Goal: Task Accomplishment & Management: Use online tool/utility

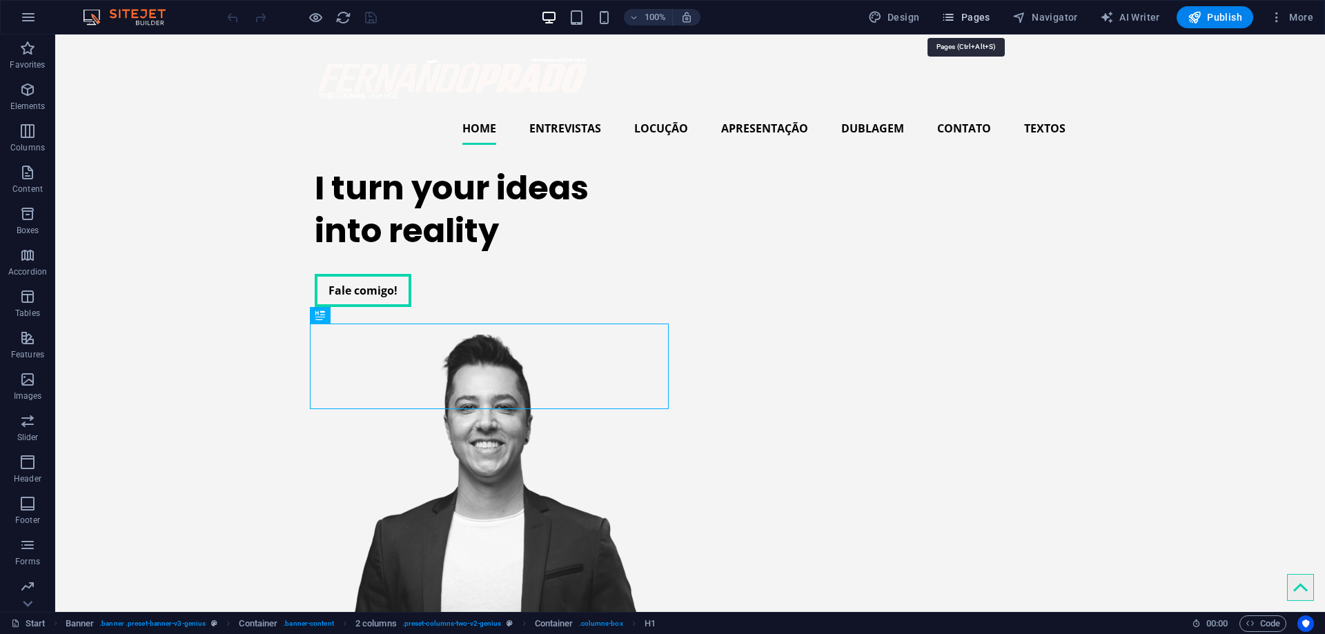
click at [972, 22] on span "Pages" at bounding box center [966, 17] width 48 height 14
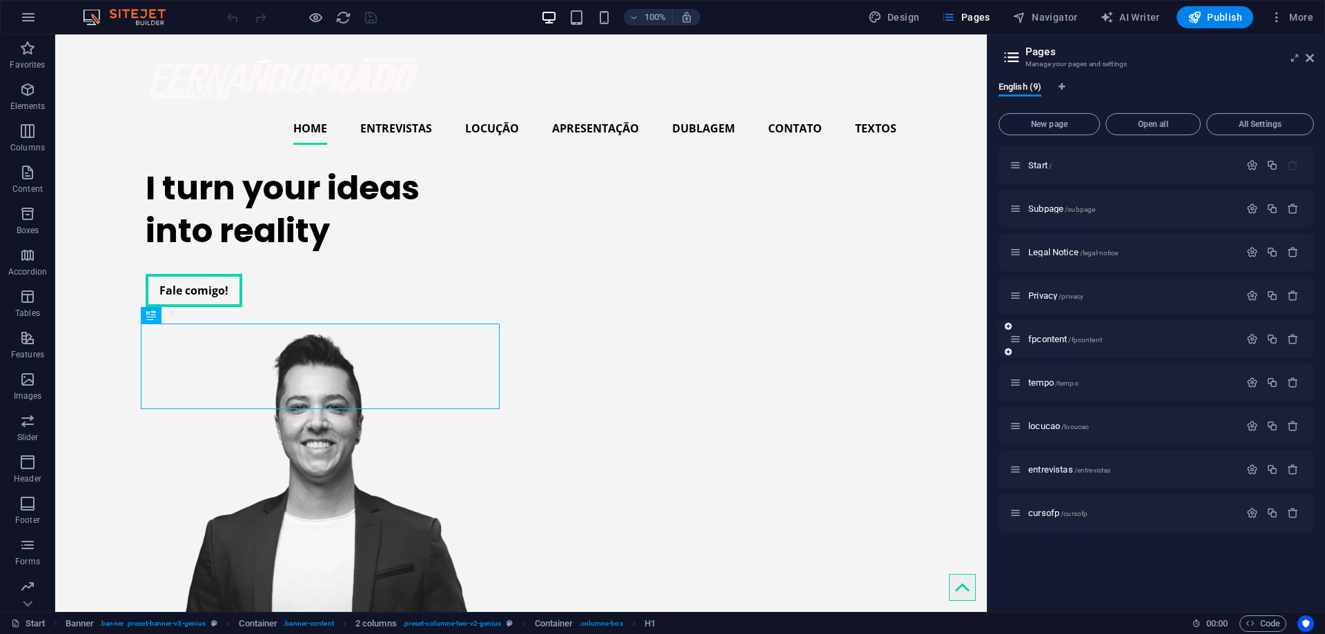
click at [1031, 341] on span "fpcontent /fpcontent" at bounding box center [1066, 339] width 74 height 10
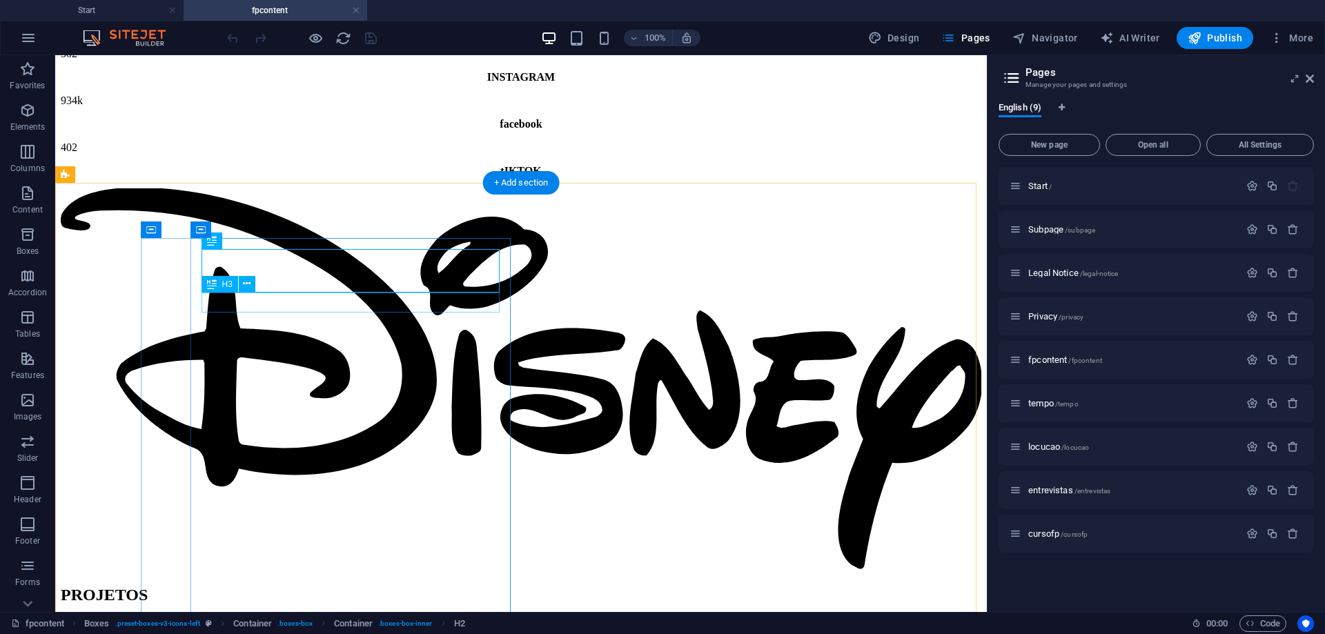
scroll to position [237, 0]
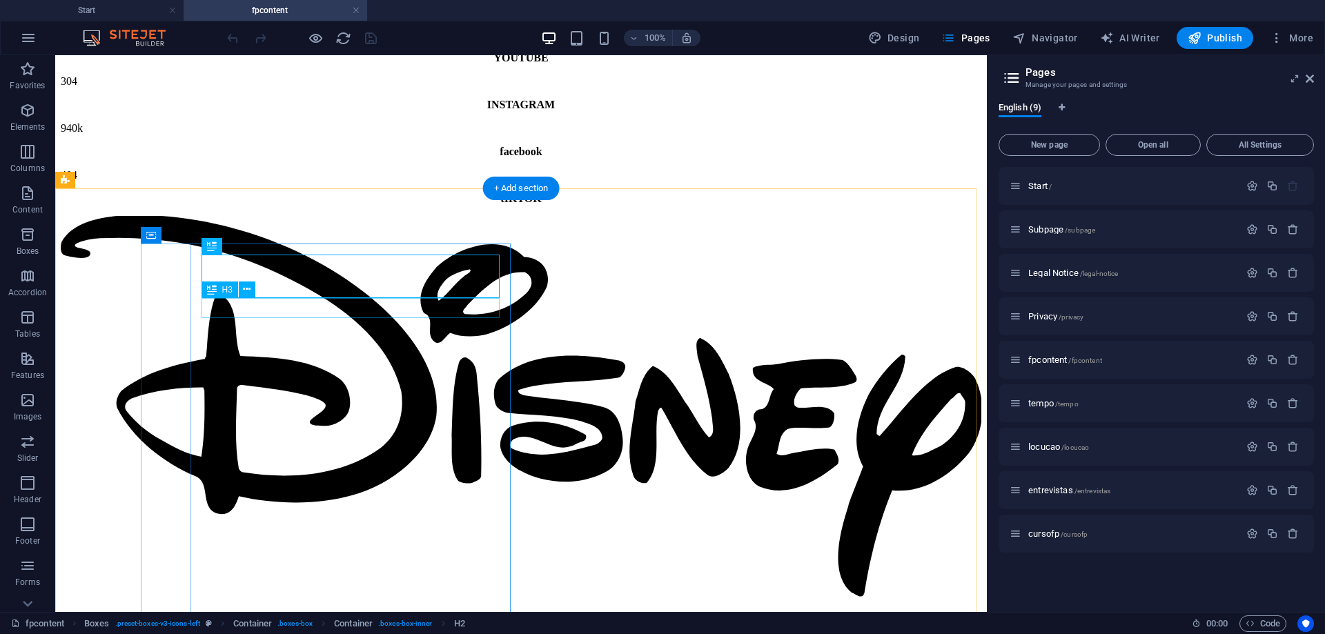
click at [246, 291] on icon at bounding box center [247, 289] width 8 height 14
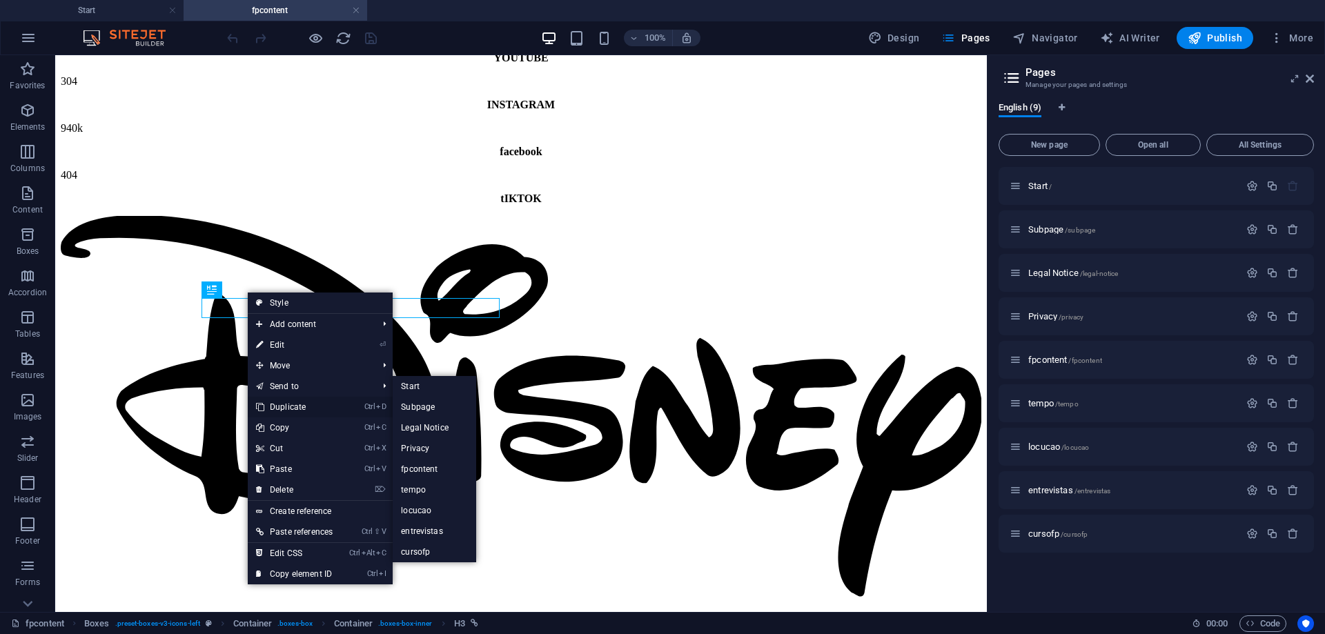
drag, startPoint x: 301, startPoint y: 400, endPoint x: 246, endPoint y: 344, distance: 78.6
click at [301, 400] on link "Ctrl D Duplicate" at bounding box center [294, 407] width 93 height 21
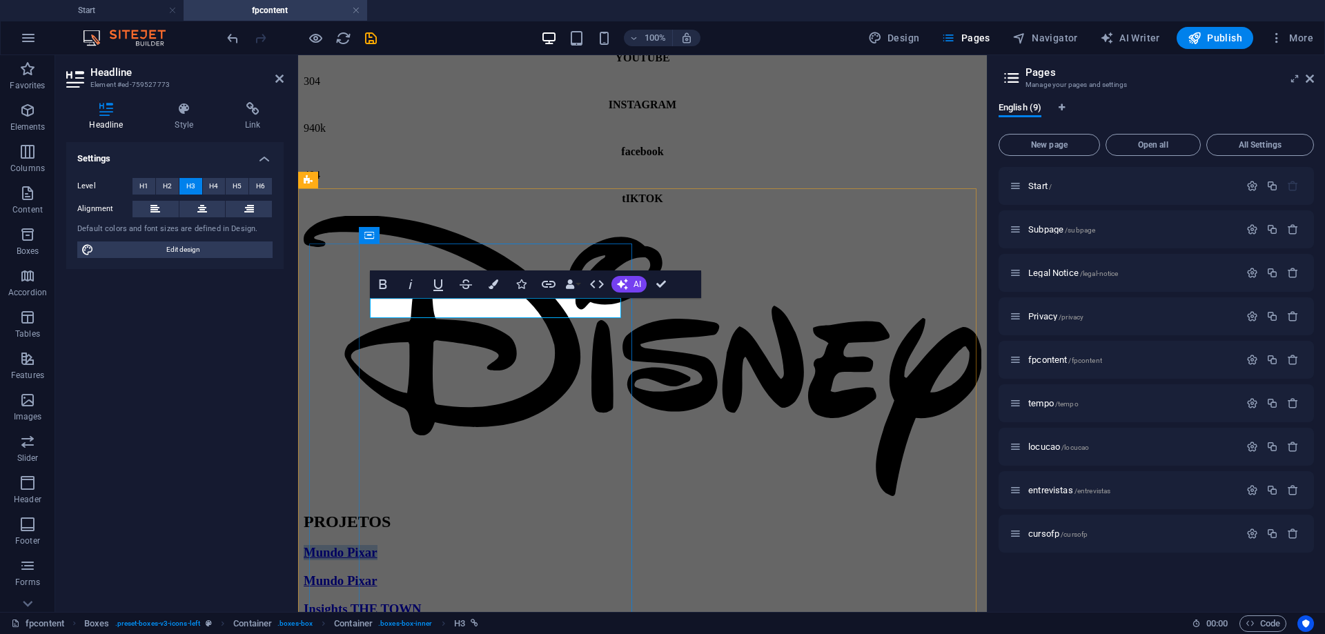
click at [476, 545] on h3 "Mundo Pixar" at bounding box center [643, 552] width 678 height 15
click at [477, 545] on h3 "Mundo Pixar" at bounding box center [643, 552] width 678 height 15
click at [485, 545] on h3 "P" at bounding box center [643, 552] width 678 height 15
click at [494, 545] on h3 "BGS" at bounding box center [643, 552] width 678 height 15
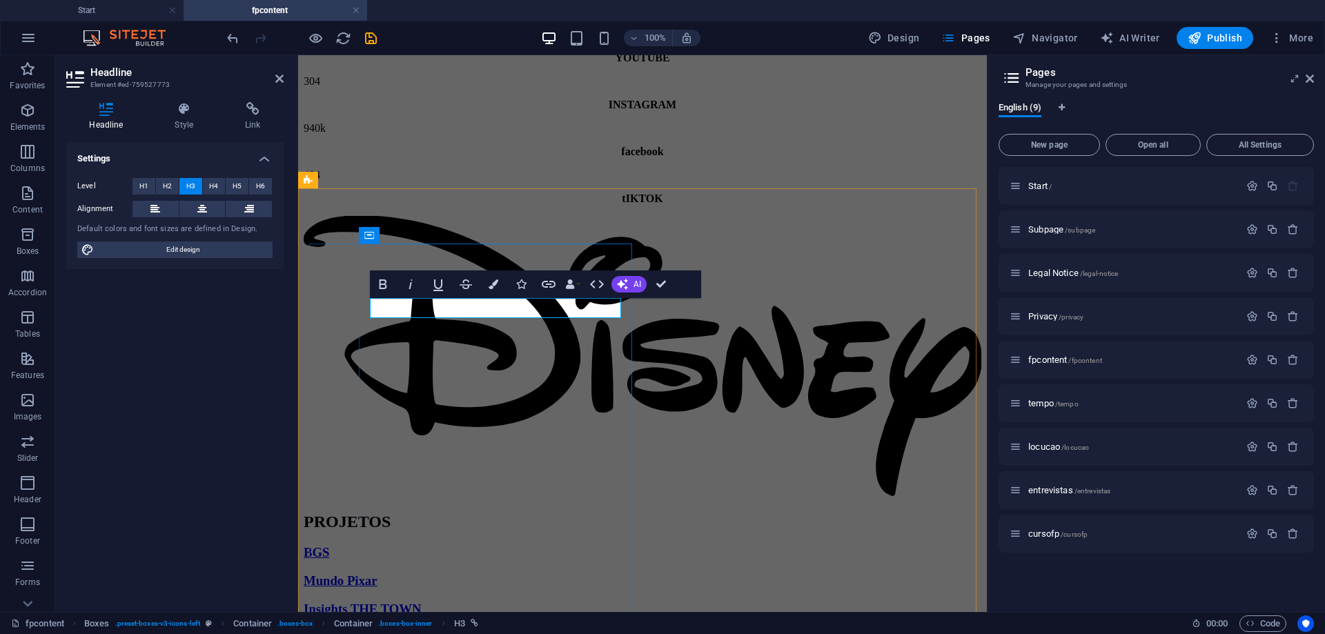
click at [407, 545] on h3 "BGS" at bounding box center [643, 552] width 678 height 15
click at [329, 545] on link "BGS" at bounding box center [317, 552] width 26 height 14
click at [456, 545] on link "BGS - 09/10/11/12 - OUTUBRO" at bounding box center [391, 552] width 175 height 14
click at [478, 545] on link "BGS - 09/10/11/12 - OUTUBRO" at bounding box center [391, 552] width 175 height 14
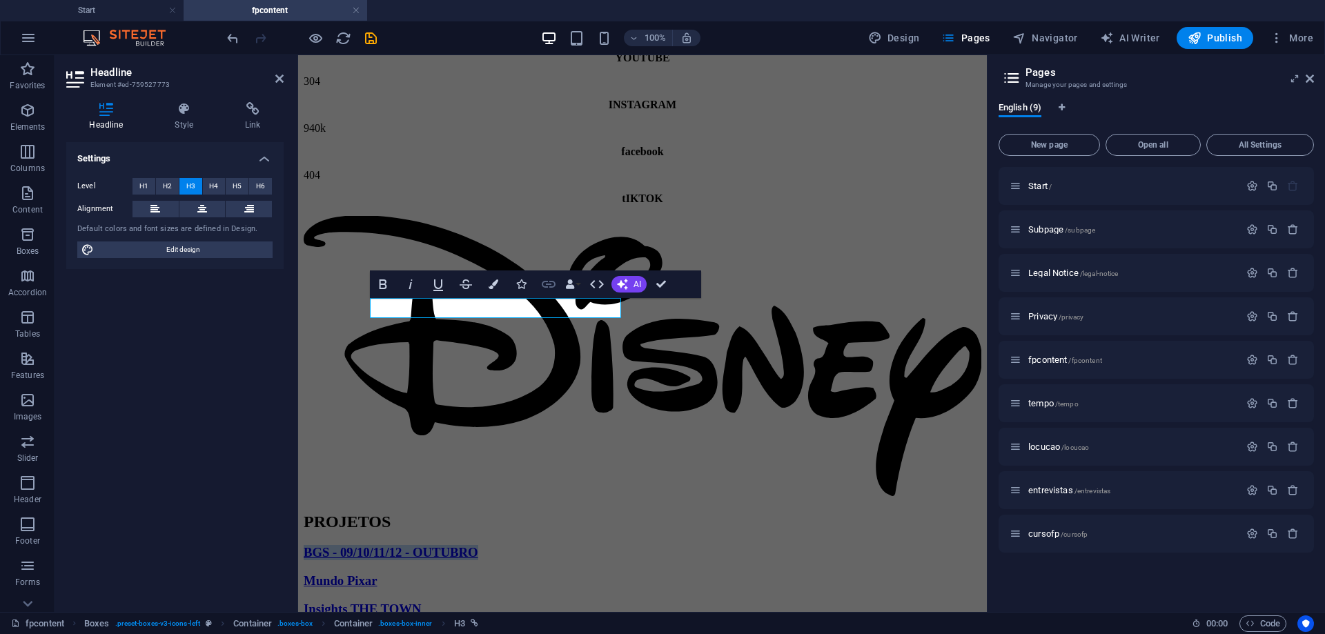
click at [545, 291] on icon "button" at bounding box center [549, 284] width 17 height 17
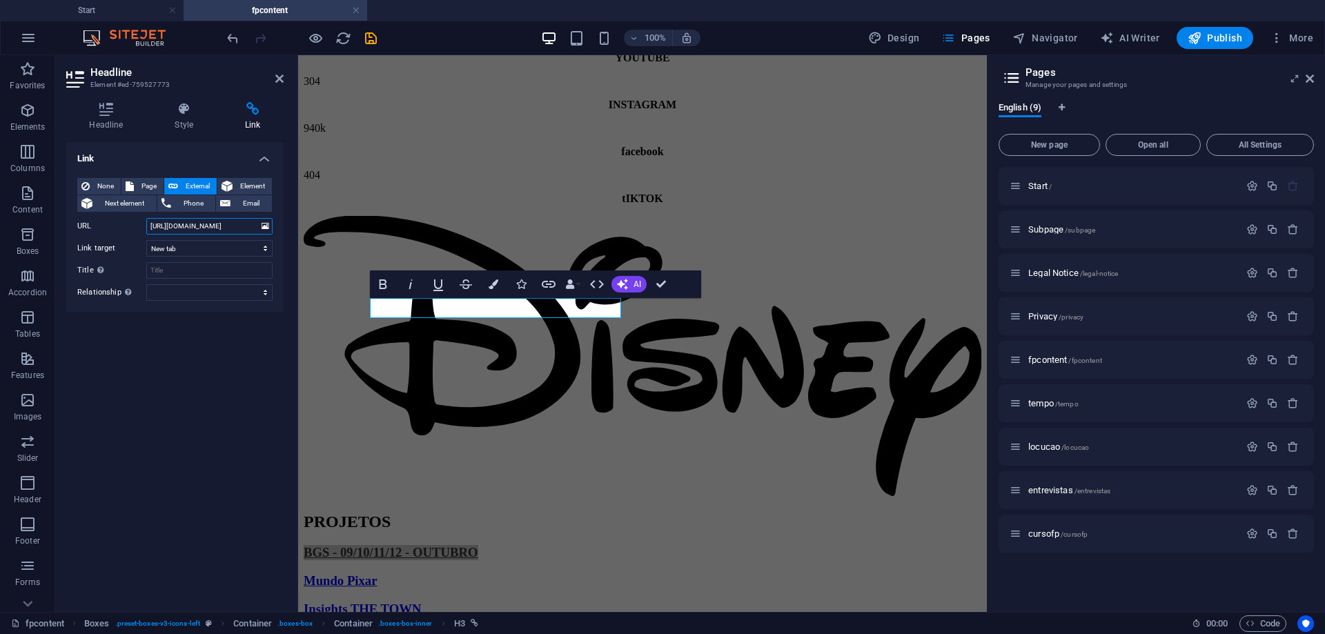
click at [238, 228] on input "[URL][DOMAIN_NAME]" at bounding box center [209, 226] width 126 height 17
type input "[URL][DOMAIN_NAME]"
drag, startPoint x: 228, startPoint y: 369, endPoint x: 257, endPoint y: 365, distance: 28.6
click at [231, 370] on div "Link None Page External Element Next element Phone Email Page Start Subpage Leg…" at bounding box center [174, 371] width 217 height 459
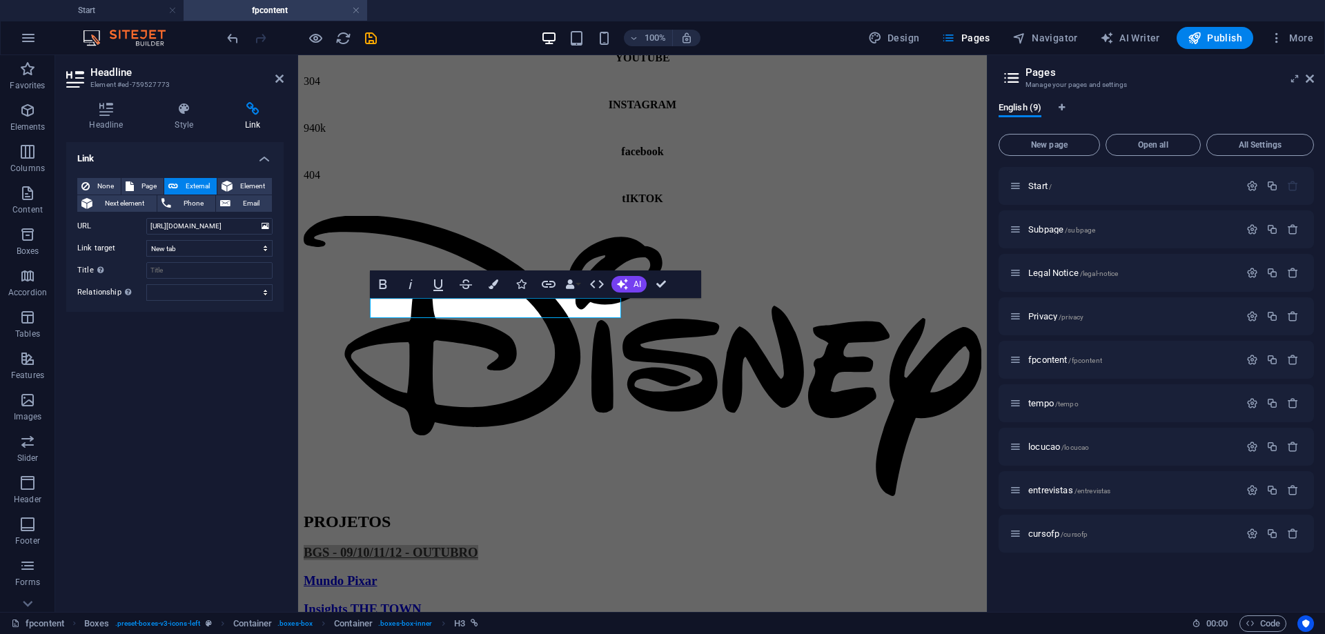
scroll to position [0, 0]
click at [519, 513] on div "PROJETOS" at bounding box center [643, 522] width 678 height 19
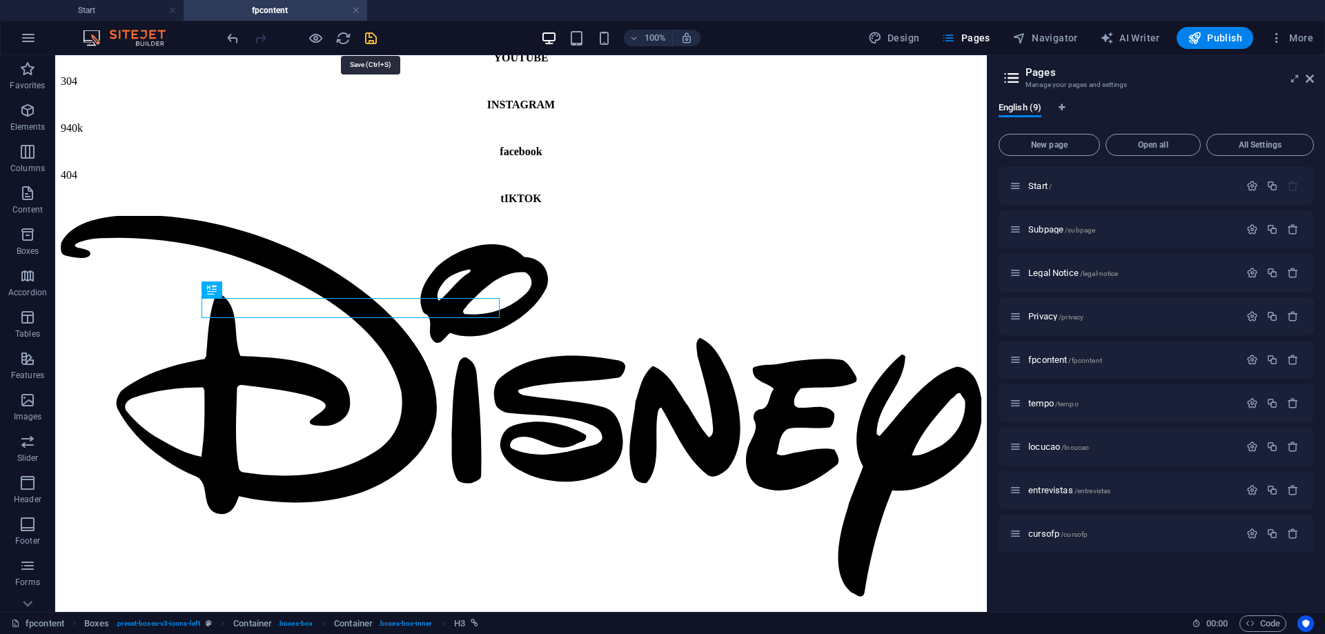
click at [377, 33] on icon "save" at bounding box center [371, 38] width 16 height 16
